Goal: Task Accomplishment & Management: Use online tool/utility

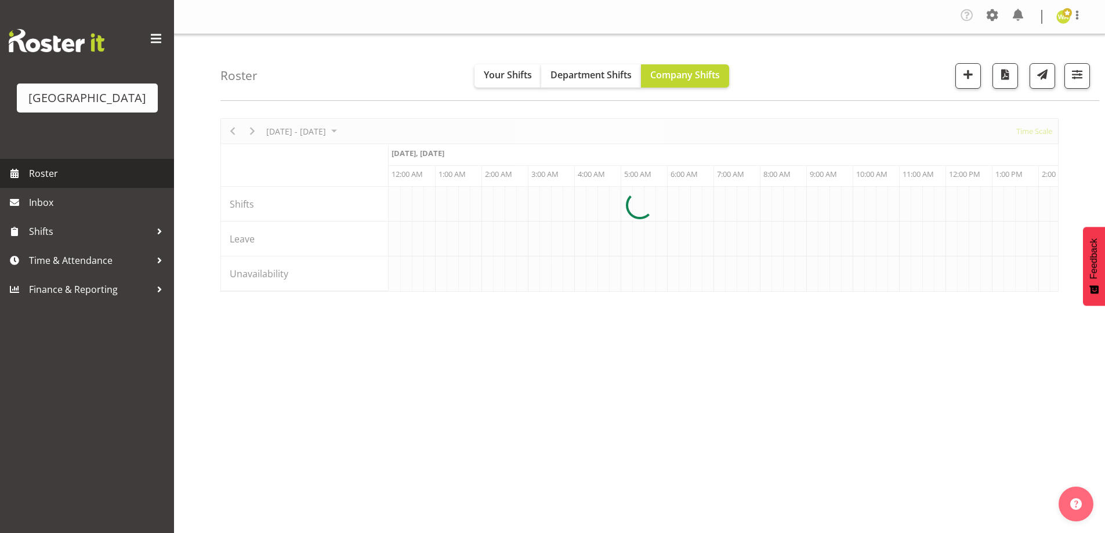
click at [30, 182] on span "Roster" at bounding box center [98, 173] width 139 height 17
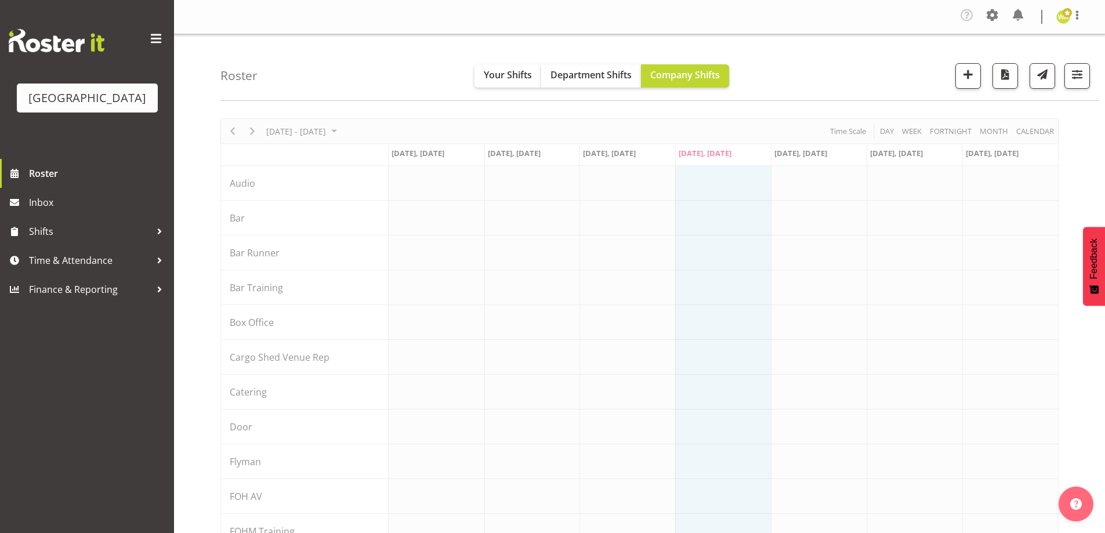
click at [325, 61] on div "Roster Your Shifts Department Shifts Company Shifts All Locations Clear Baycour…" at bounding box center [659, 67] width 879 height 67
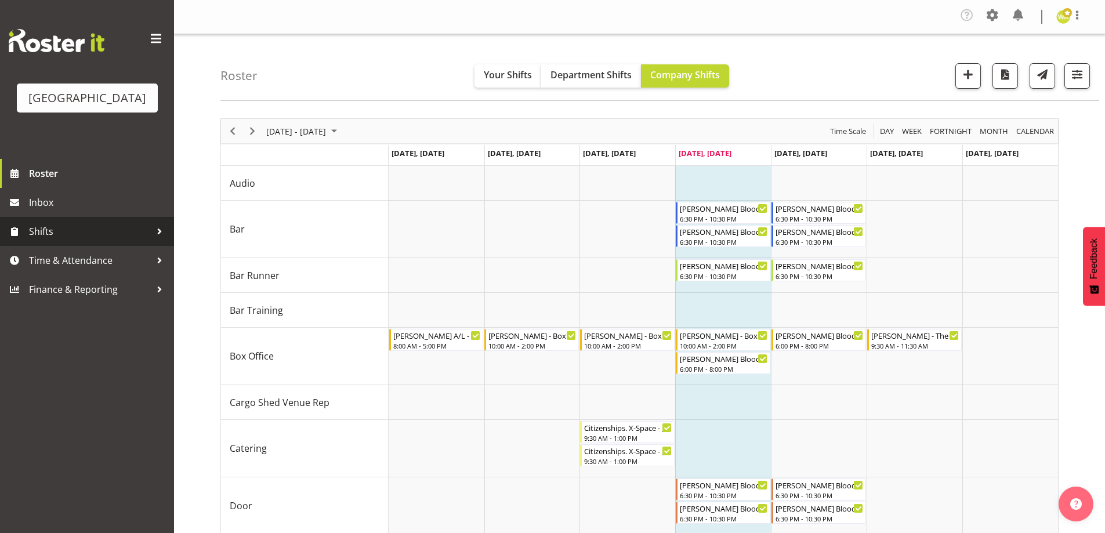
click at [64, 240] on span "Shifts" at bounding box center [90, 231] width 122 height 17
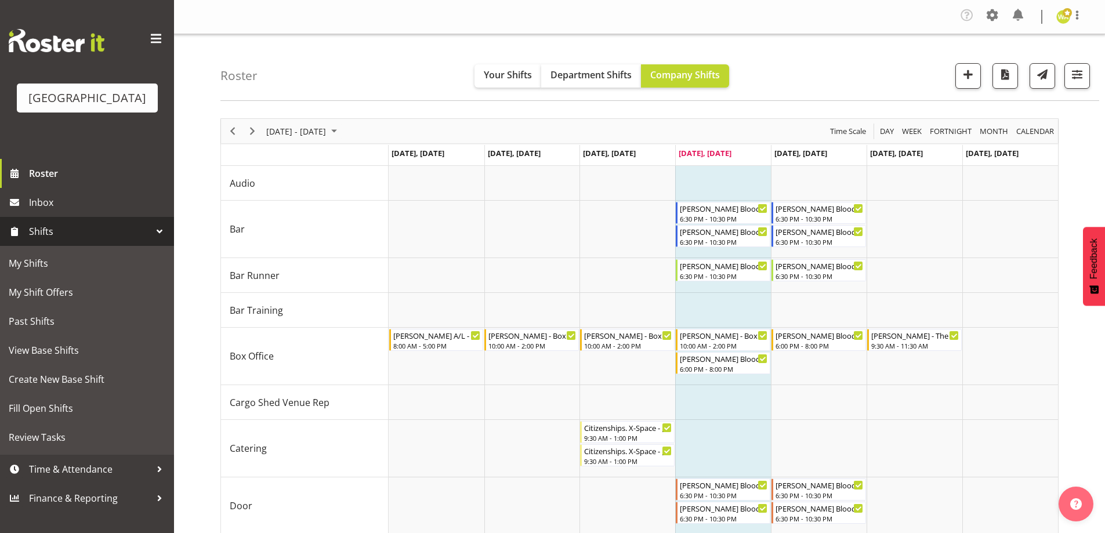
click at [792, 60] on div "Roster Your Shifts Department Shifts Company Shifts All Locations Clear Baycour…" at bounding box center [659, 67] width 879 height 67
click at [791, 91] on div "Roster Your Shifts Department Shifts Company Shifts All Locations Clear Baycour…" at bounding box center [659, 67] width 879 height 67
click at [353, 76] on div "Roster Your Shifts Department Shifts Company Shifts All Locations Clear Baycour…" at bounding box center [659, 67] width 879 height 67
drag, startPoint x: 839, startPoint y: 44, endPoint x: 791, endPoint y: 41, distance: 47.7
click at [839, 44] on div "Roster Your Shifts Department Shifts Company Shifts All Locations Clear Baycour…" at bounding box center [659, 67] width 879 height 67
